Goal: Register for event/course

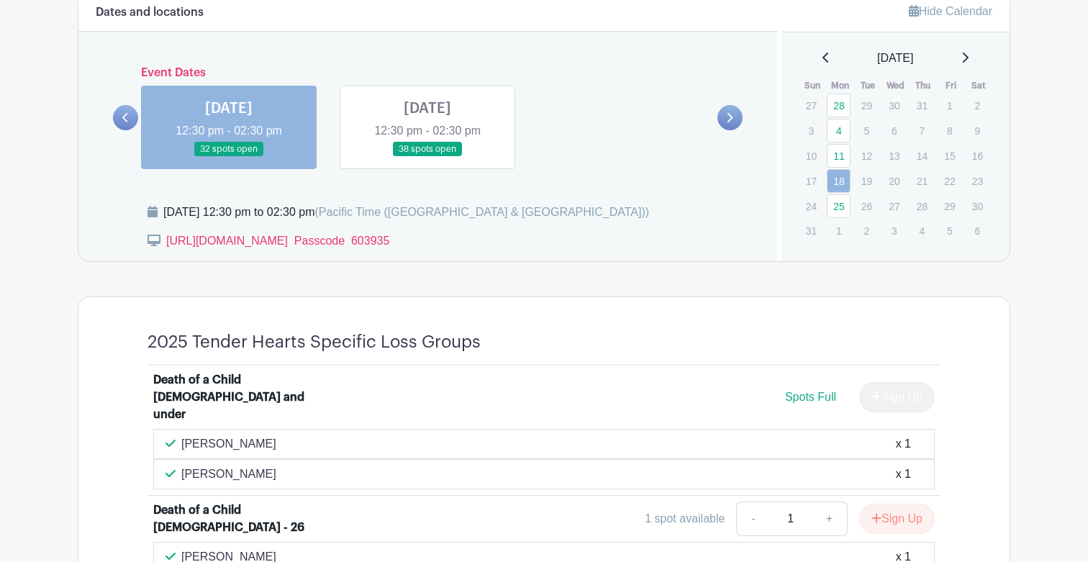
scroll to position [713, 0]
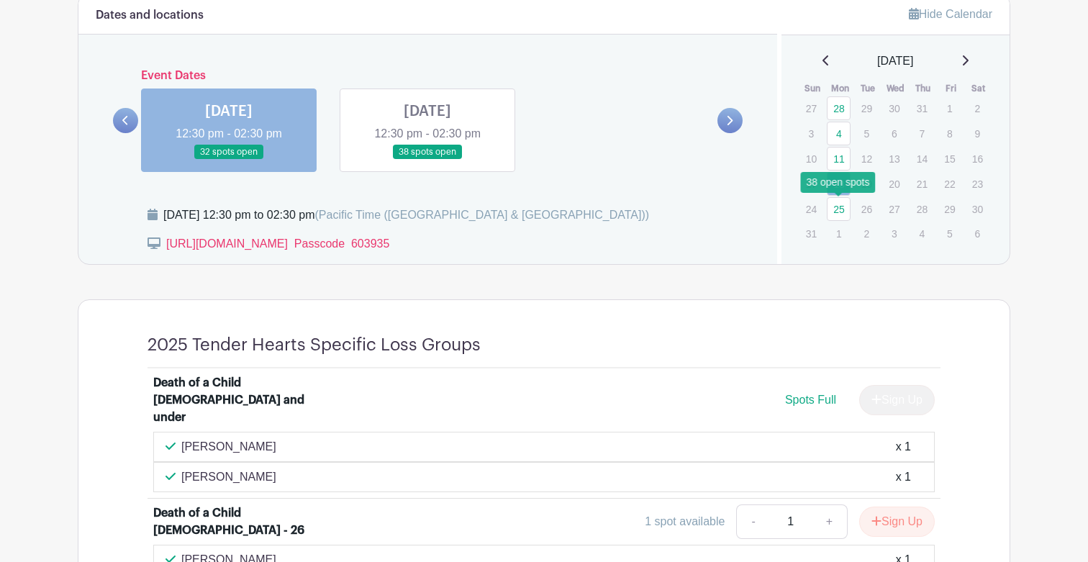
click at [841, 209] on link "25" at bounding box center [839, 209] width 24 height 24
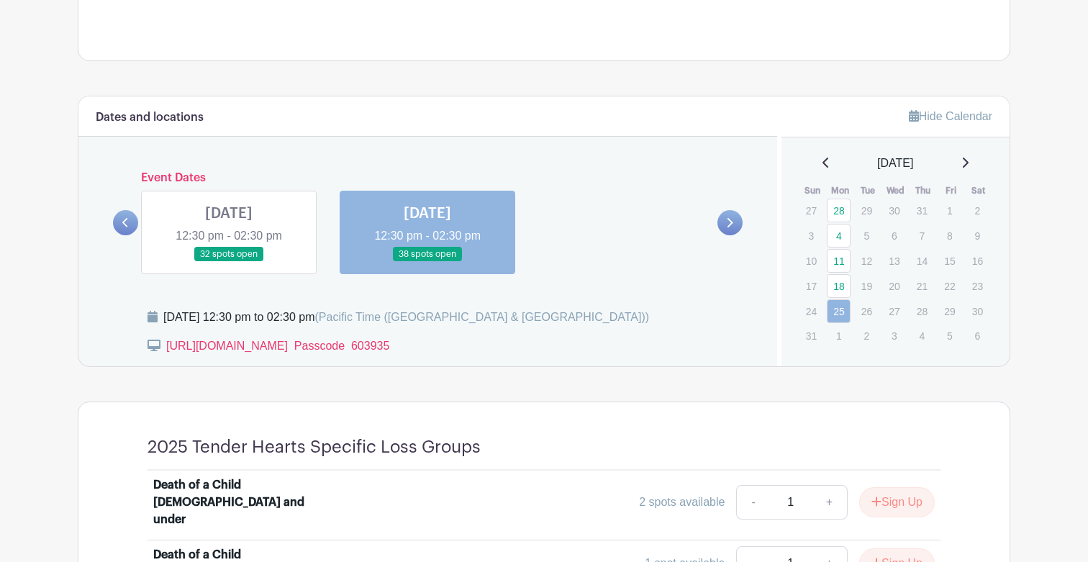
scroll to position [607, 0]
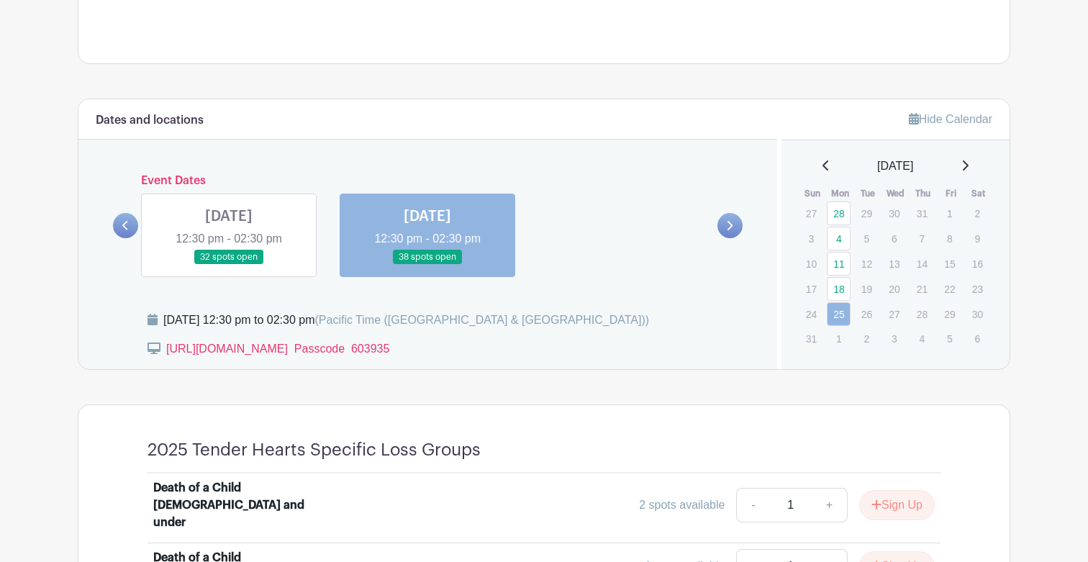
click at [969, 164] on icon at bounding box center [965, 166] width 7 height 12
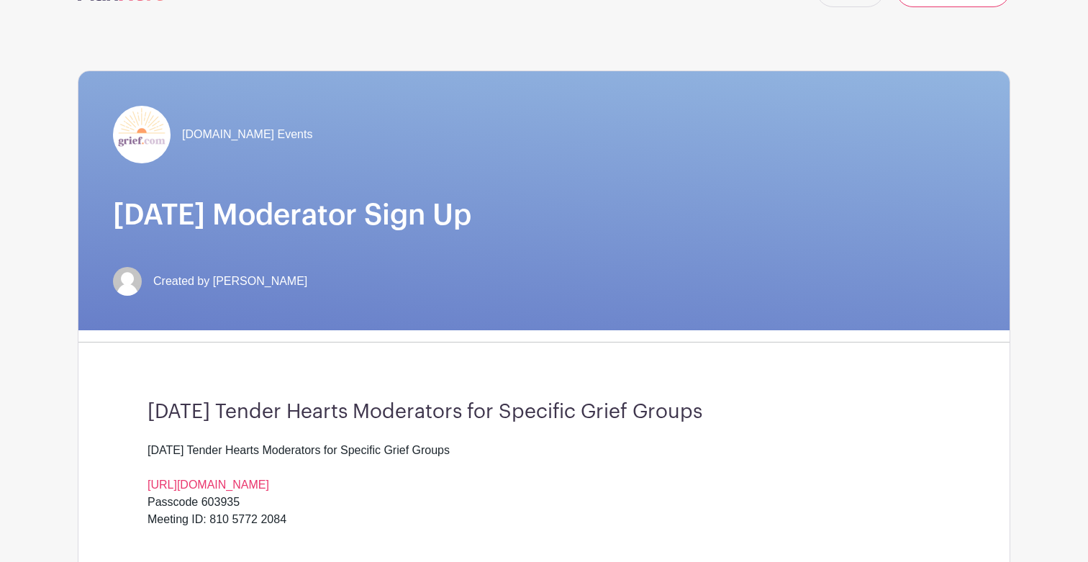
scroll to position [0, 0]
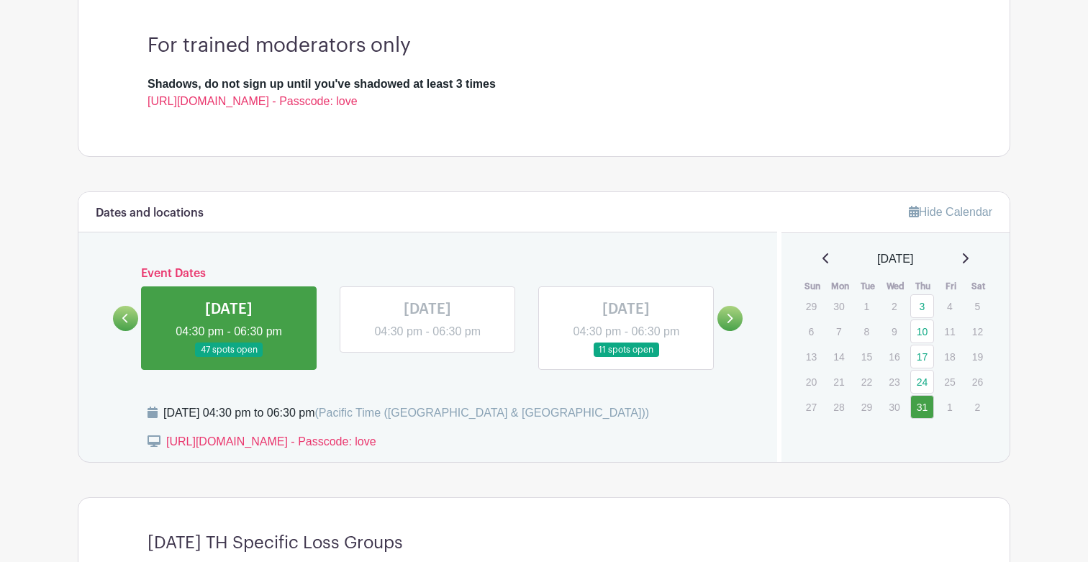
scroll to position [410, 0]
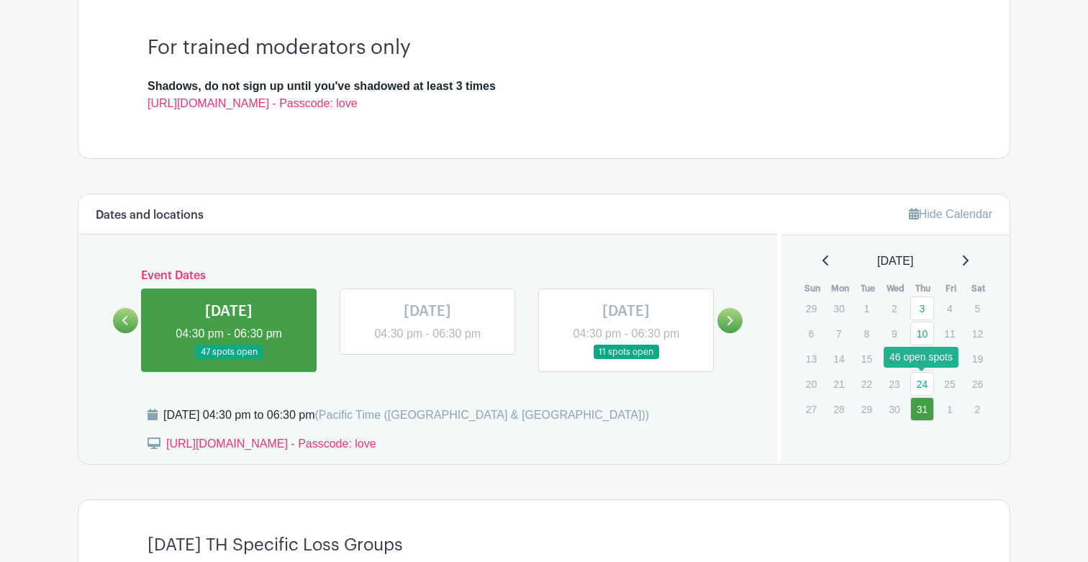
click at [921, 382] on link "24" at bounding box center [922, 384] width 24 height 24
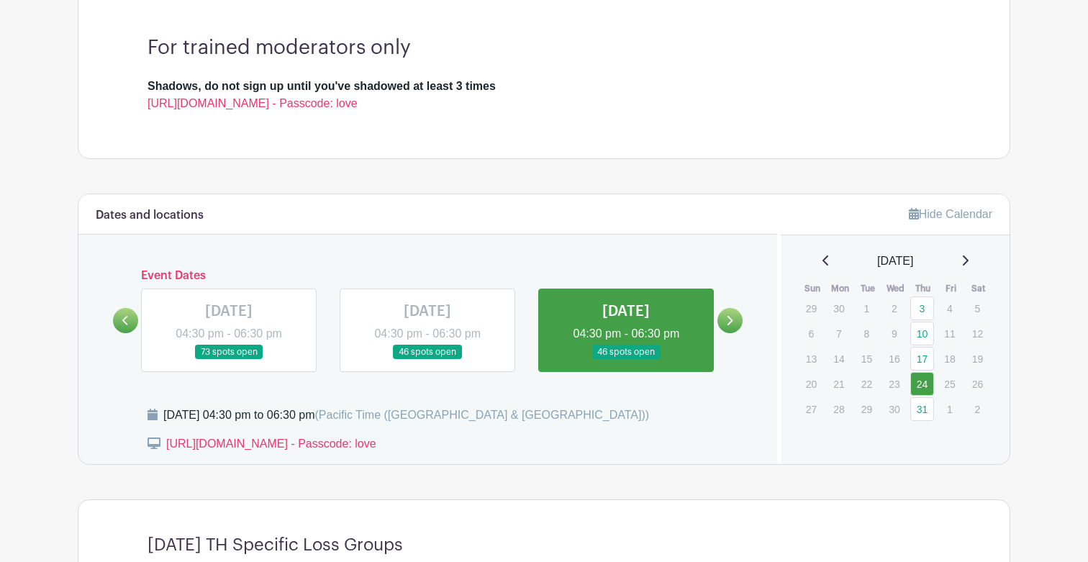
click at [969, 258] on icon at bounding box center [965, 261] width 7 height 12
click at [921, 386] on link "21" at bounding box center [922, 384] width 24 height 24
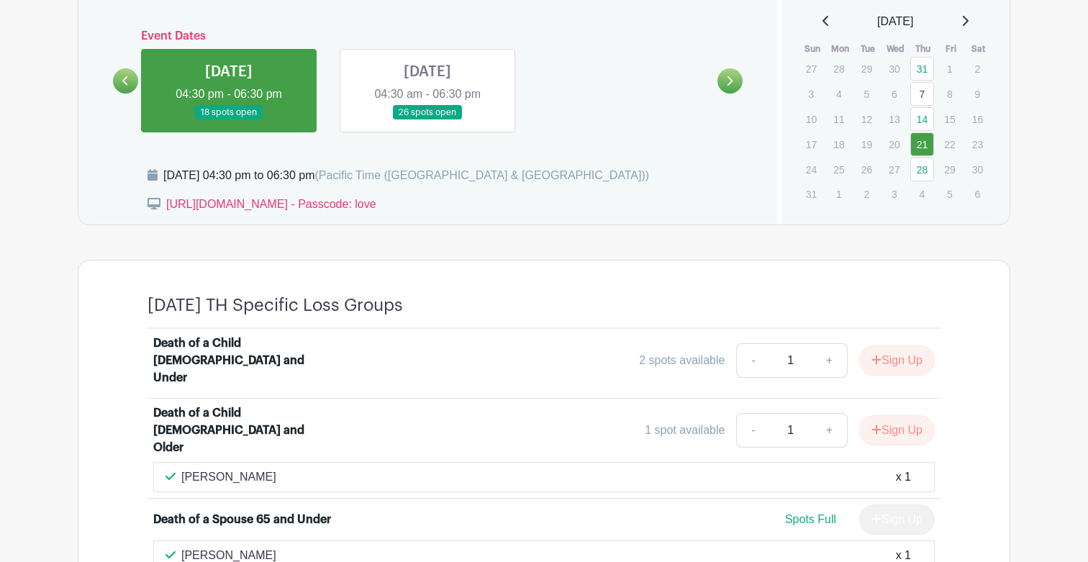
scroll to position [671, 0]
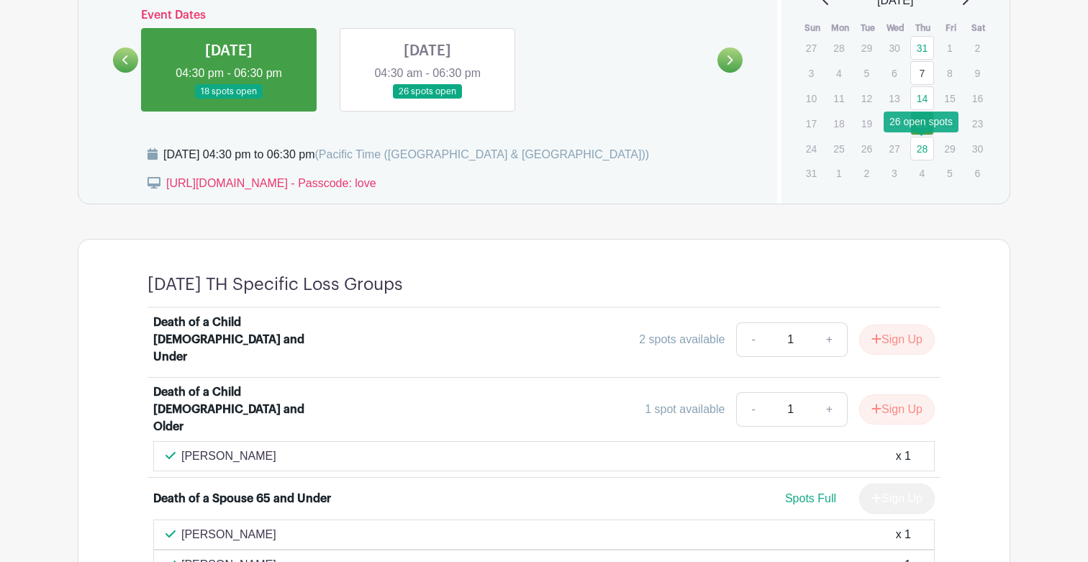
click at [927, 150] on link "28" at bounding box center [922, 149] width 24 height 24
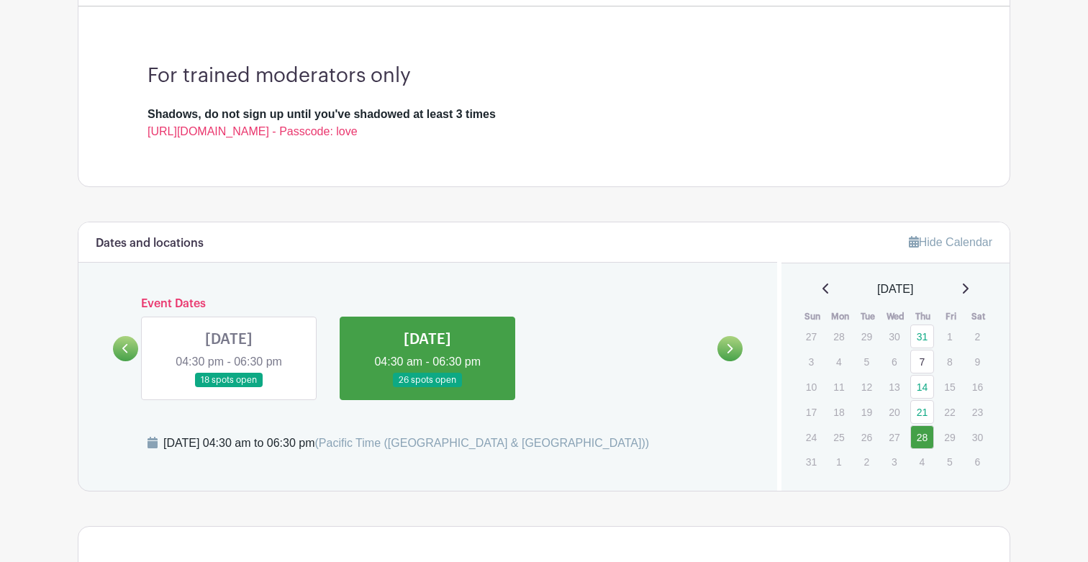
scroll to position [352, 0]
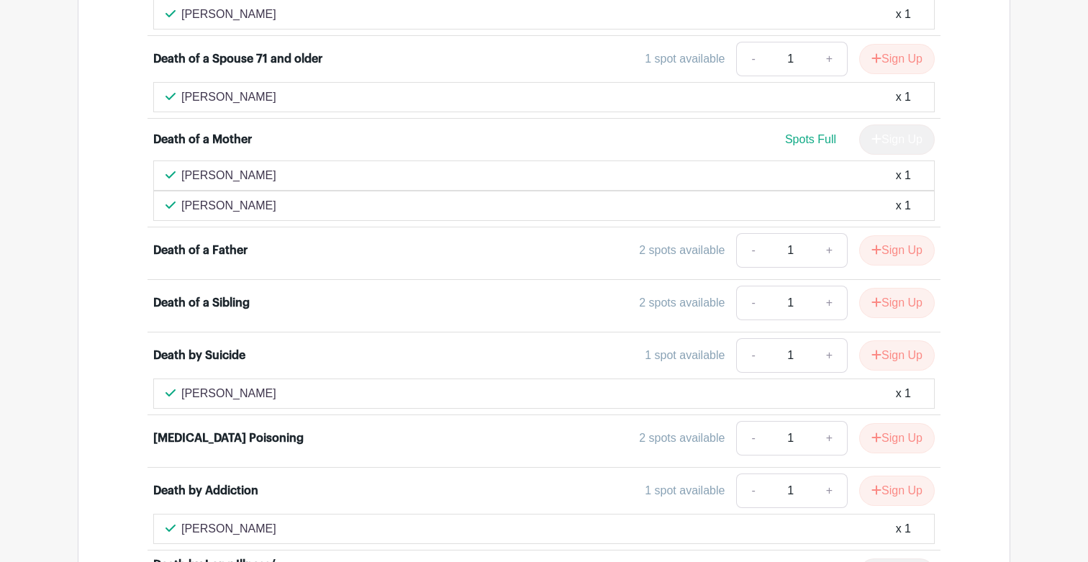
scroll to position [1237, 0]
